Goal: Download file/media

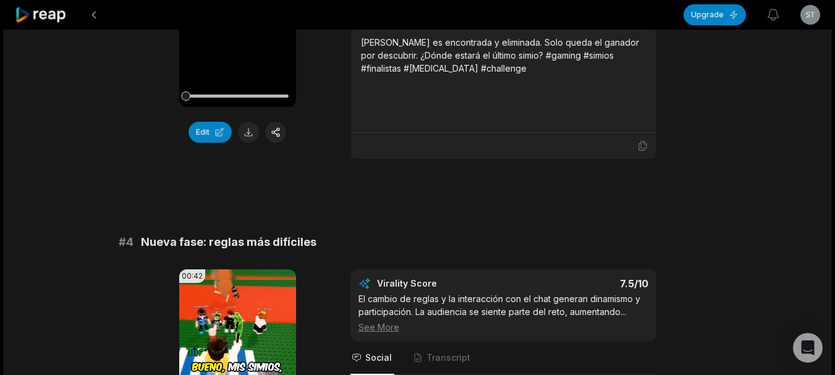
scroll to position [1236, 0]
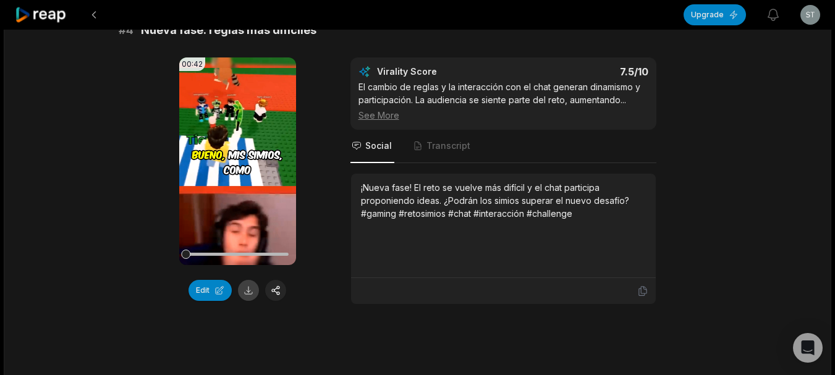
click at [242, 280] on button at bounding box center [248, 290] width 21 height 21
click at [563, 188] on div "¡Nueva fase! El reto se vuelve más difícil y el chat participa proponiendo idea…" at bounding box center [503, 200] width 285 height 39
click at [373, 181] on div "¡Nueva fase! El reto se vuelve más difícil y el chat participa proponiendo idea…" at bounding box center [503, 200] width 285 height 39
click at [408, 174] on div "¡Nueva fase! El reto se vuelve más difícil y el chat participa proponiendo idea…" at bounding box center [503, 226] width 305 height 104
click at [408, 181] on div "¡Nueva fase! El reto se vuelve más difícil y el chat participa proponiendo idea…" at bounding box center [503, 200] width 285 height 39
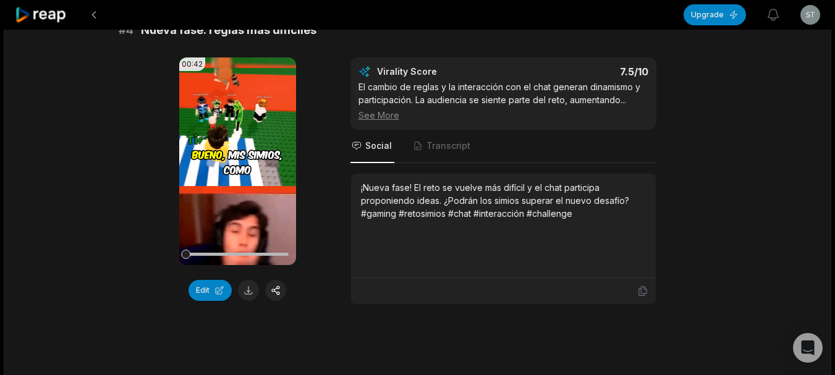
scroll to position [1174, 0]
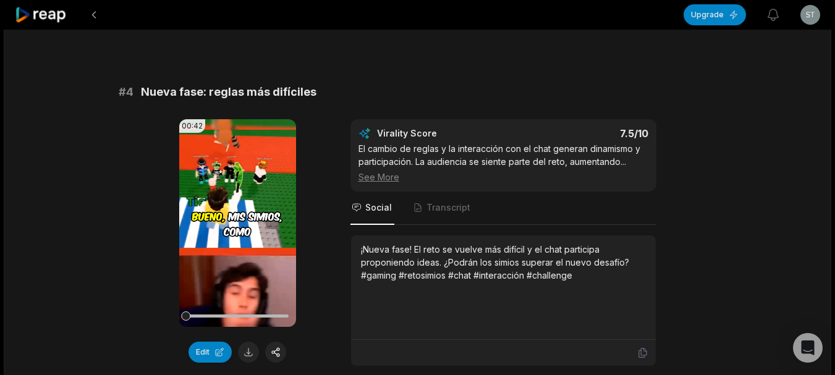
click at [362, 243] on div "¡Nueva fase! El reto se vuelve más difícil y el chat participa proponiendo idea…" at bounding box center [503, 262] width 285 height 39
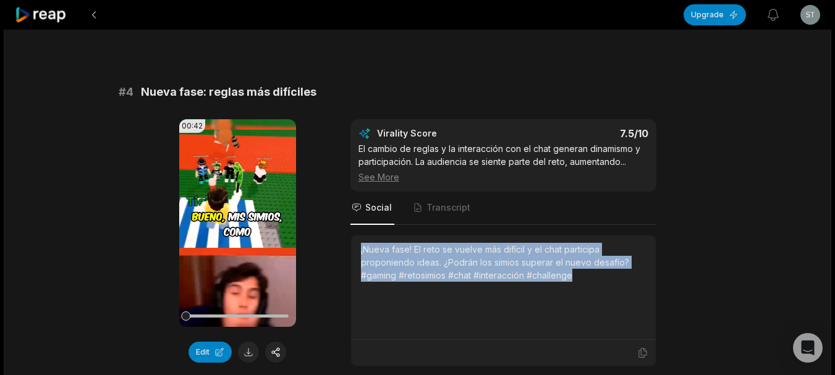
drag, startPoint x: 361, startPoint y: 224, endPoint x: 638, endPoint y: 250, distance: 277.9
click at [638, 250] on div "¡Nueva fase! El reto se vuelve más difícil y el chat participa proponiendo idea…" at bounding box center [503, 262] width 285 height 39
copy div "¡Nueva fase! El reto se vuelve más difícil y el chat participa proponiendo idea…"
